Goal: Check status: Check status

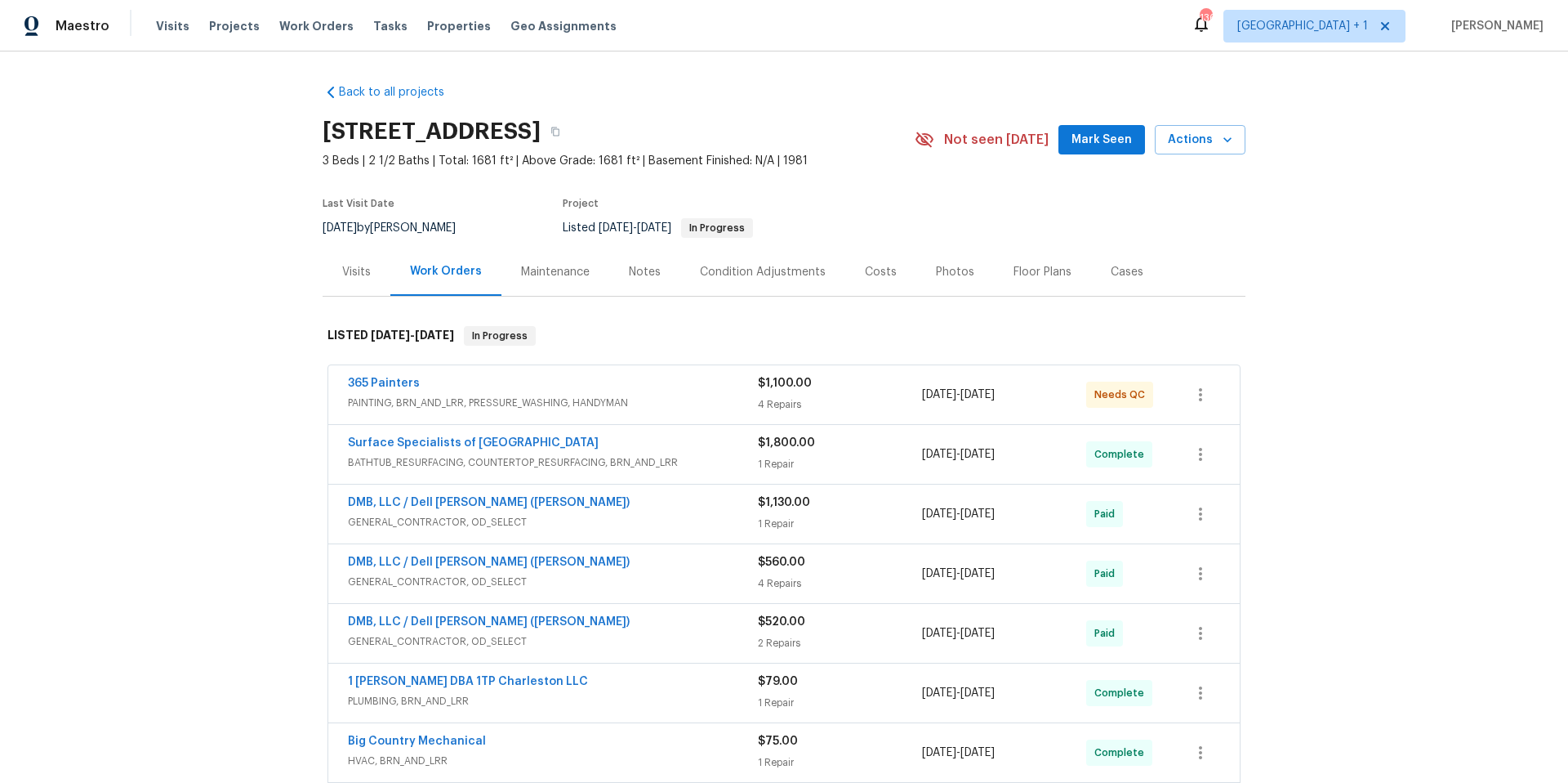
click at [665, 400] on span "PAINTING, BRN_AND_LRR, PRESSURE_WASHING, HANDYMAN" at bounding box center [552, 403] width 410 height 17
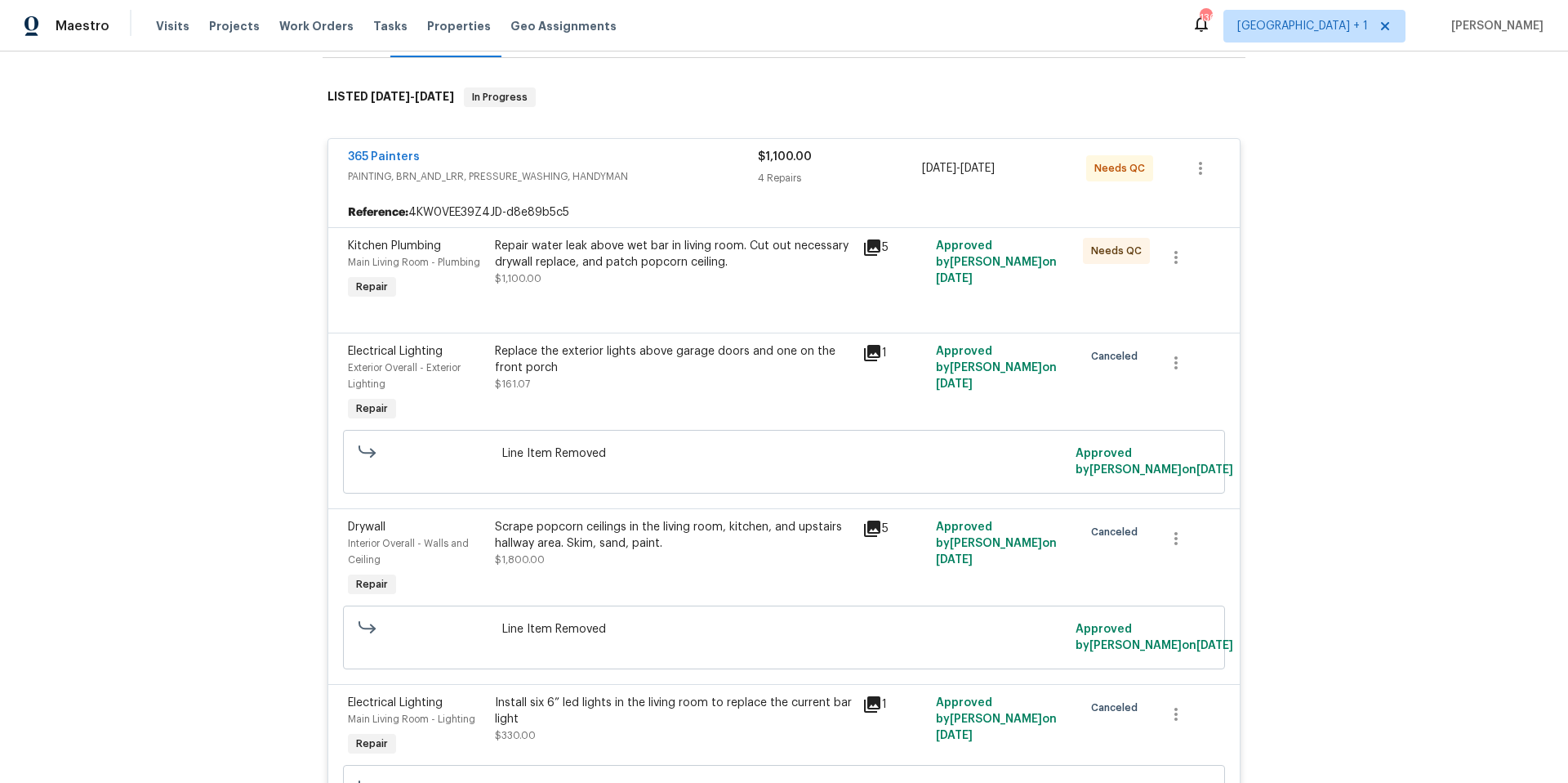
scroll to position [67, 0]
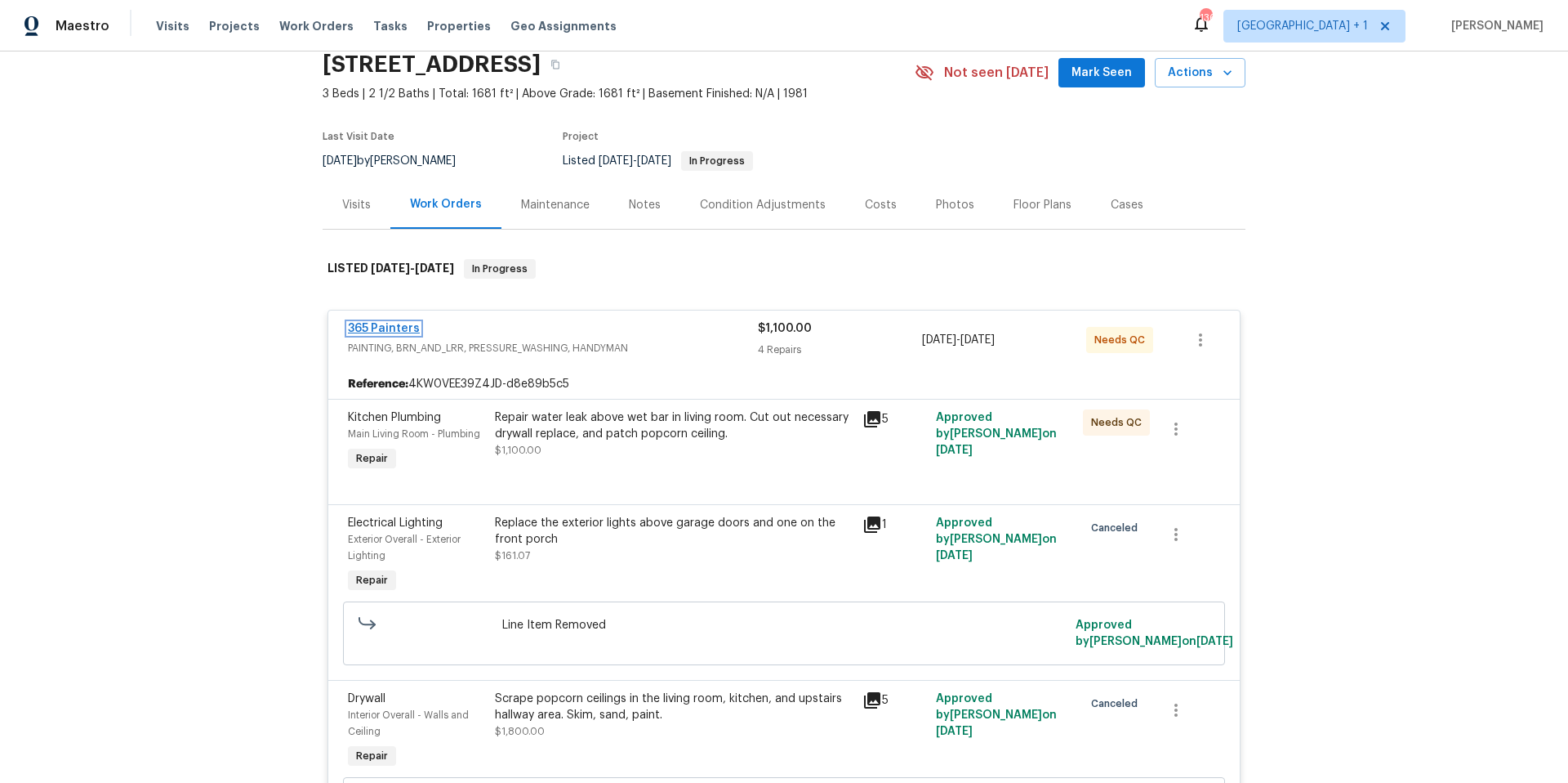
click at [390, 326] on link "365 Painters" at bounding box center [383, 329] width 72 height 12
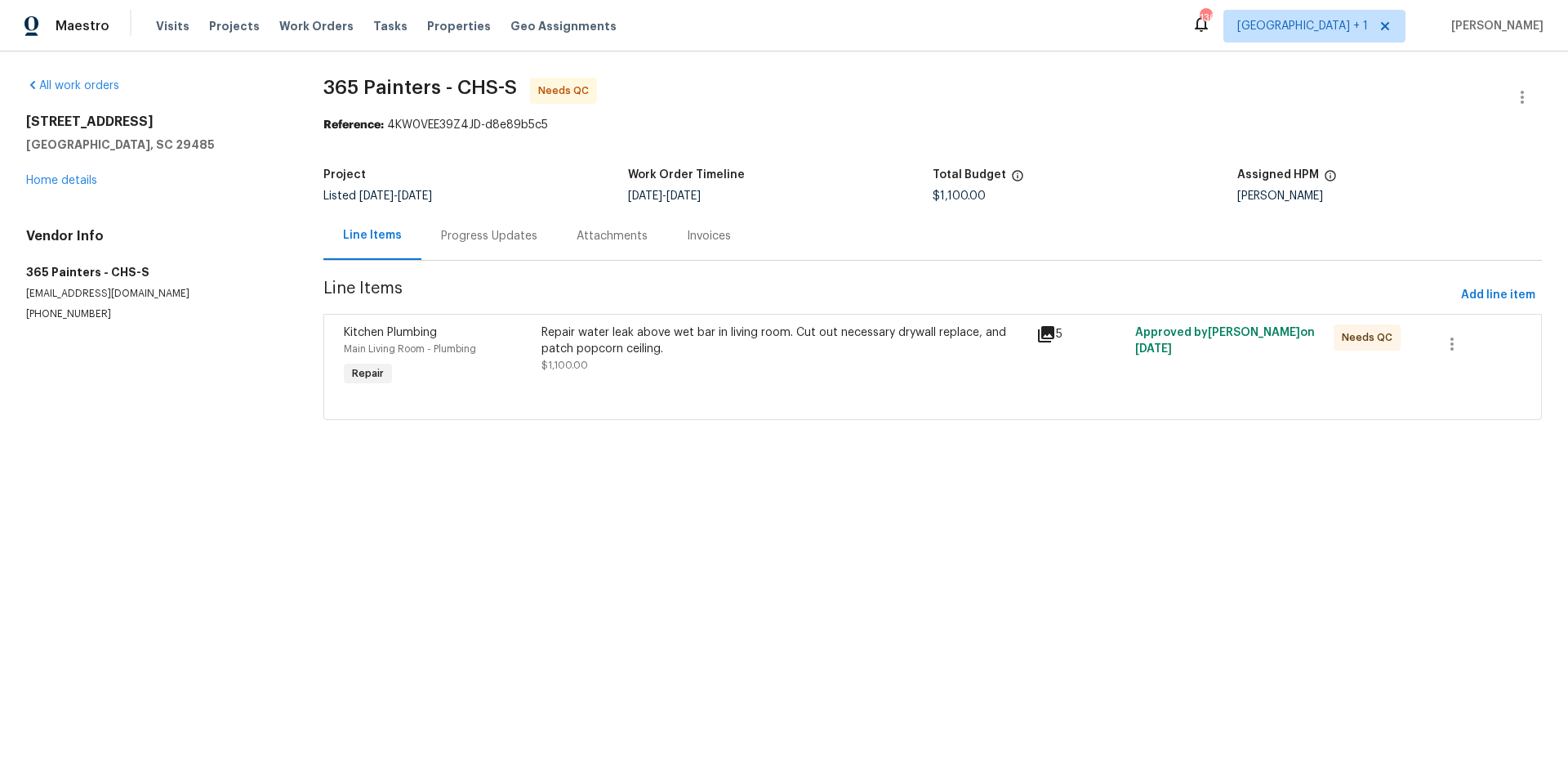
click at [1038, 336] on icon at bounding box center [1046, 334] width 20 height 20
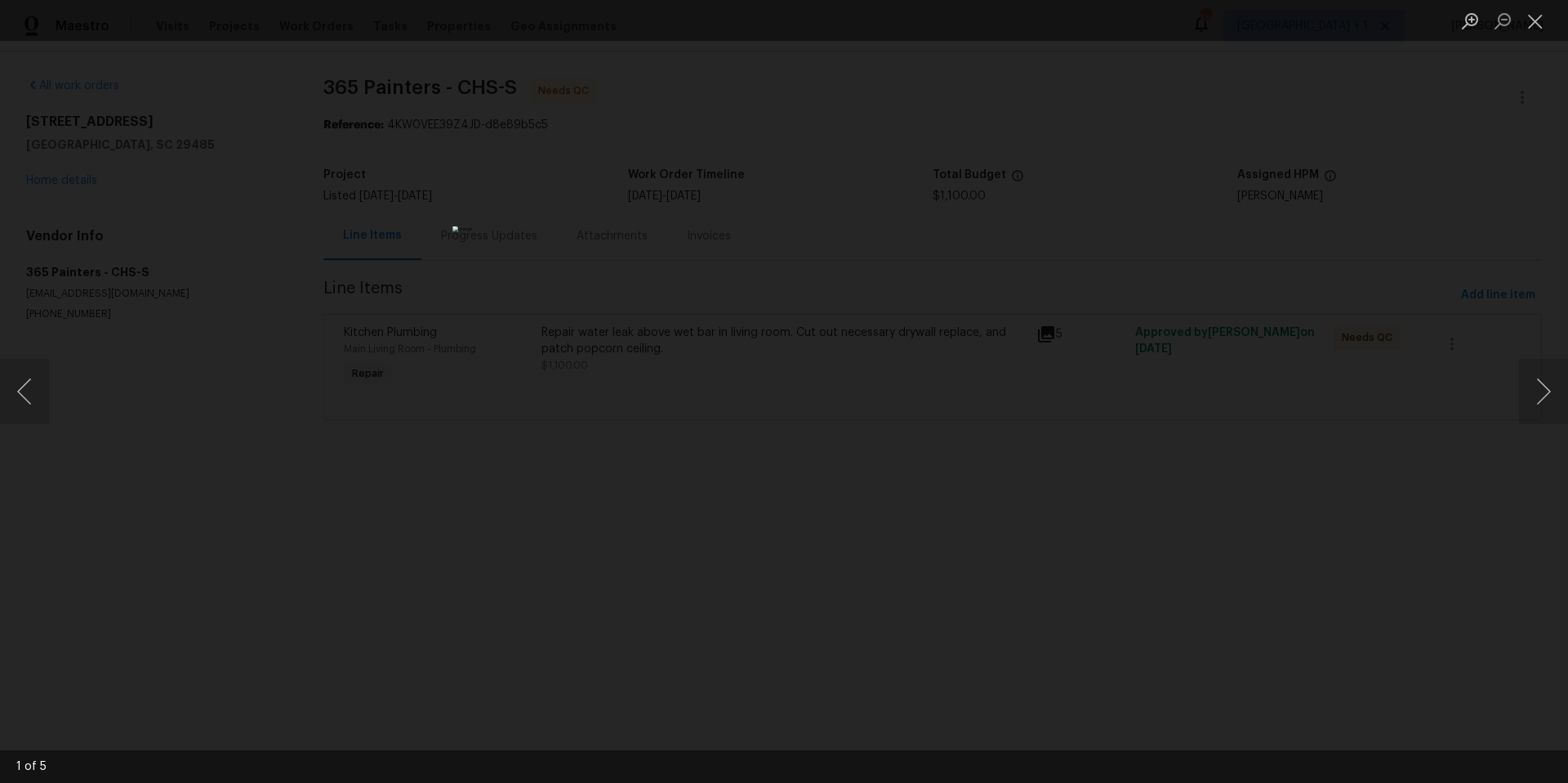
click at [1163, 104] on div "Lightbox" at bounding box center [784, 391] width 1568 height 783
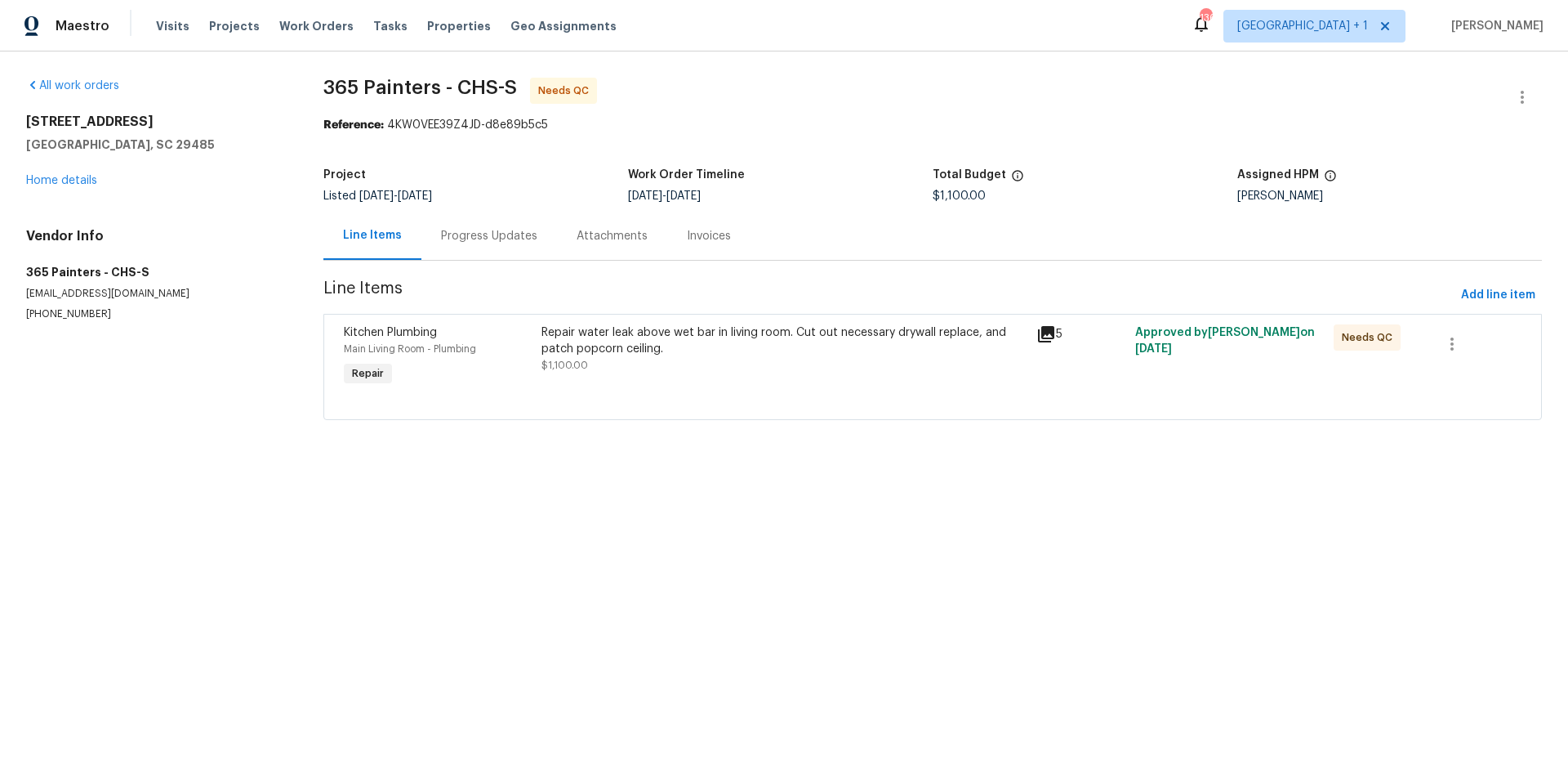
click at [499, 236] on div "Progress Updates" at bounding box center [489, 236] width 97 height 17
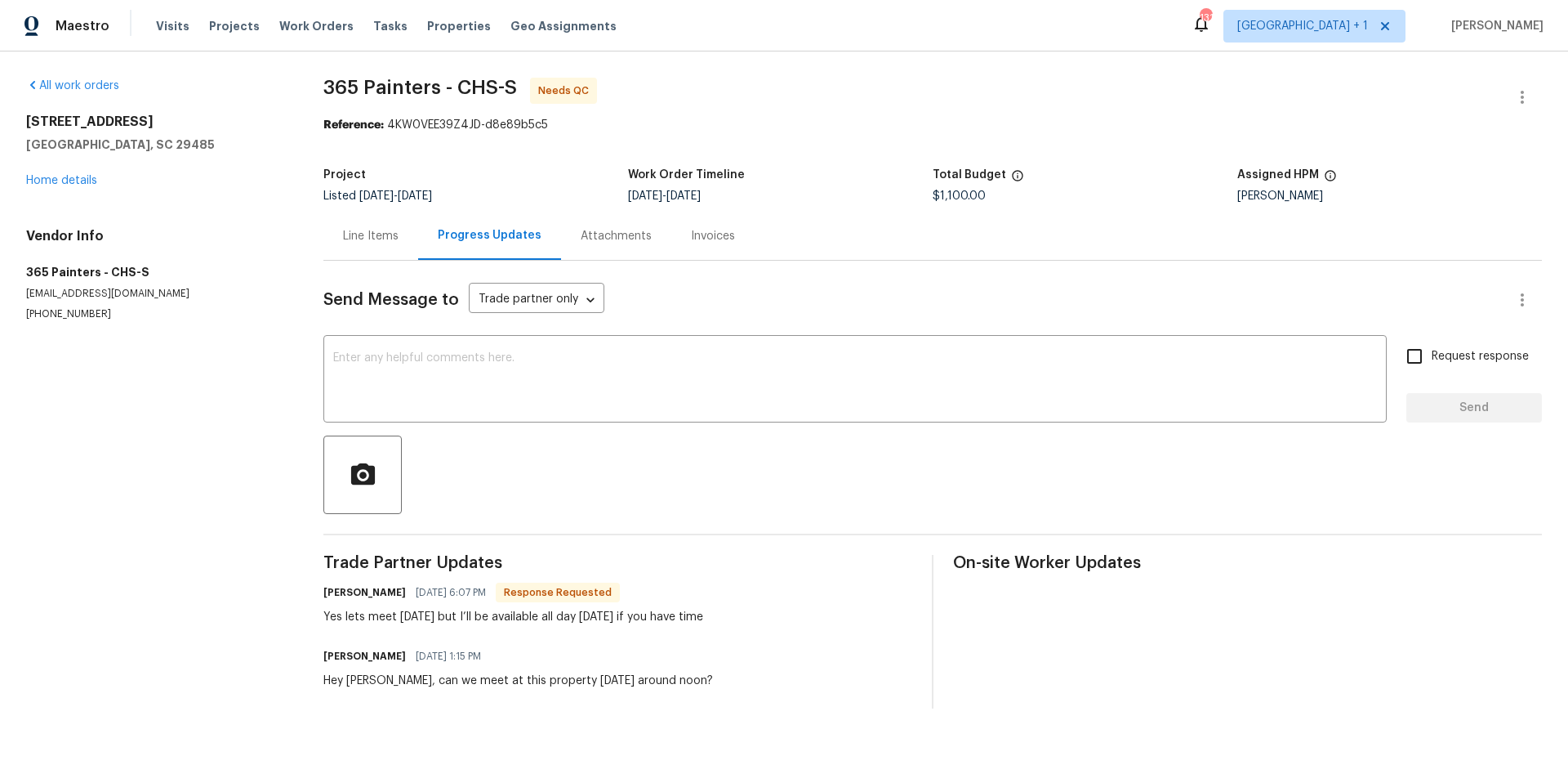
click at [377, 244] on div "Line Items" at bounding box center [370, 236] width 55 height 17
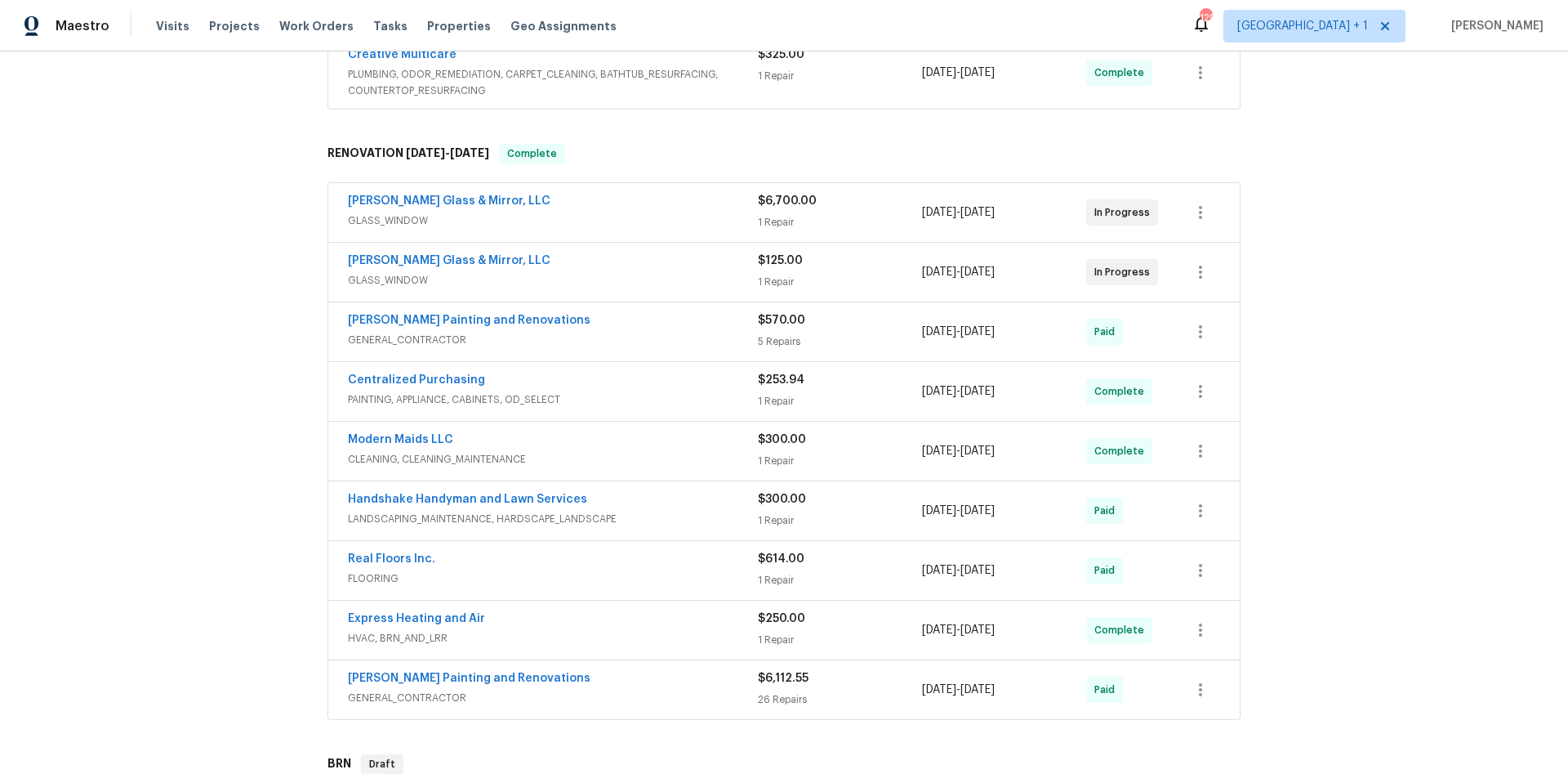
scroll to position [87, 0]
